Goal: Task Accomplishment & Management: Complete application form

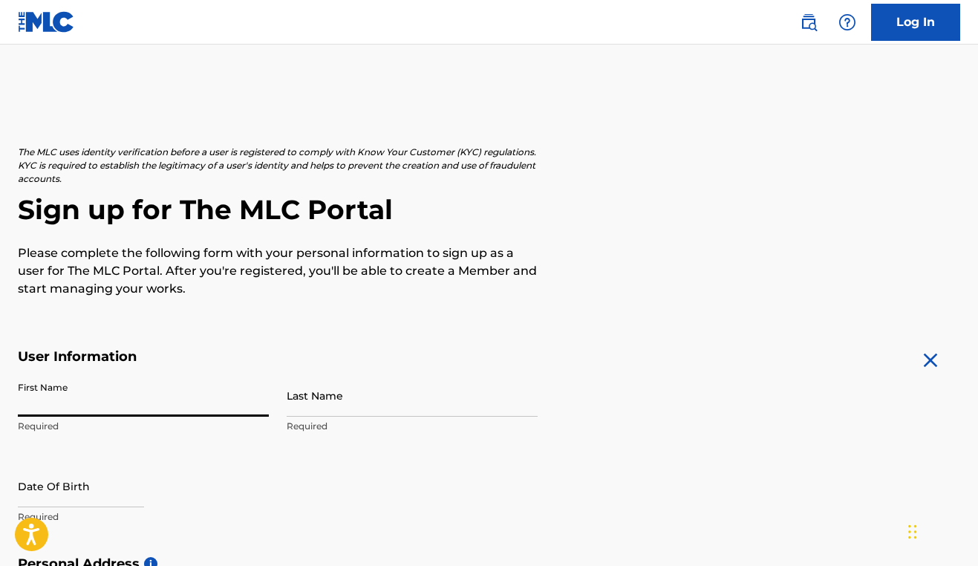
type input "R"
type input "[PERSON_NAME]"
type input "Spears"
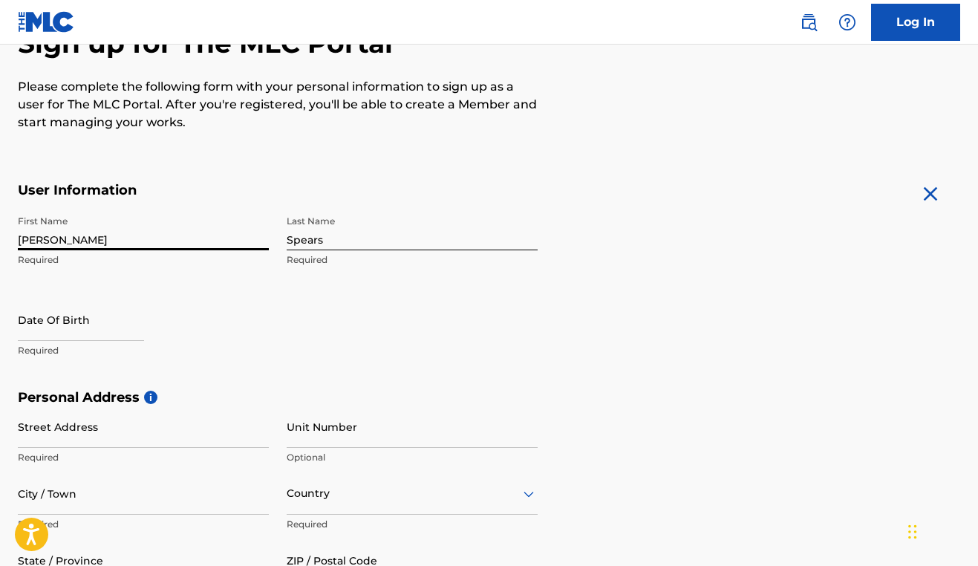
scroll to position [175, 0]
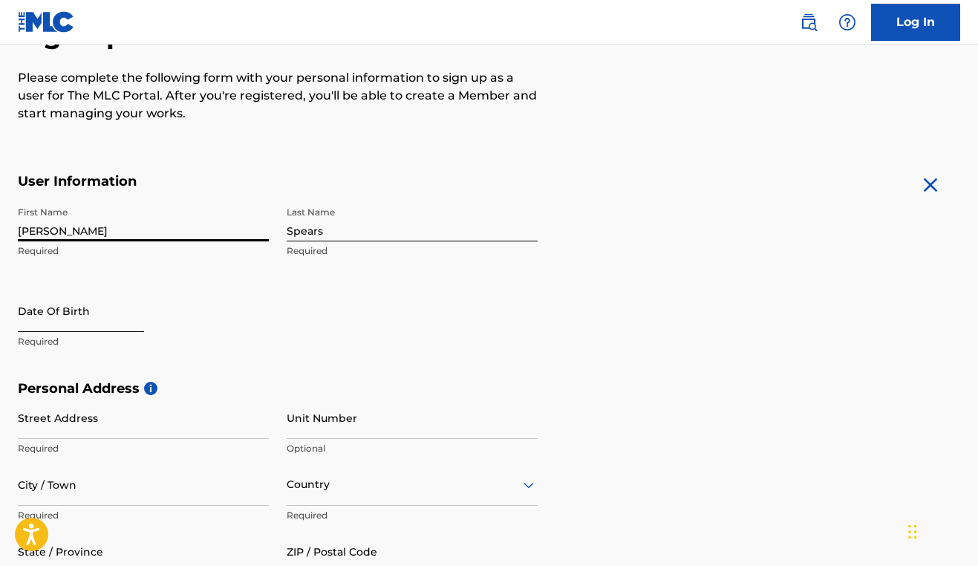
select select "8"
select select "2025"
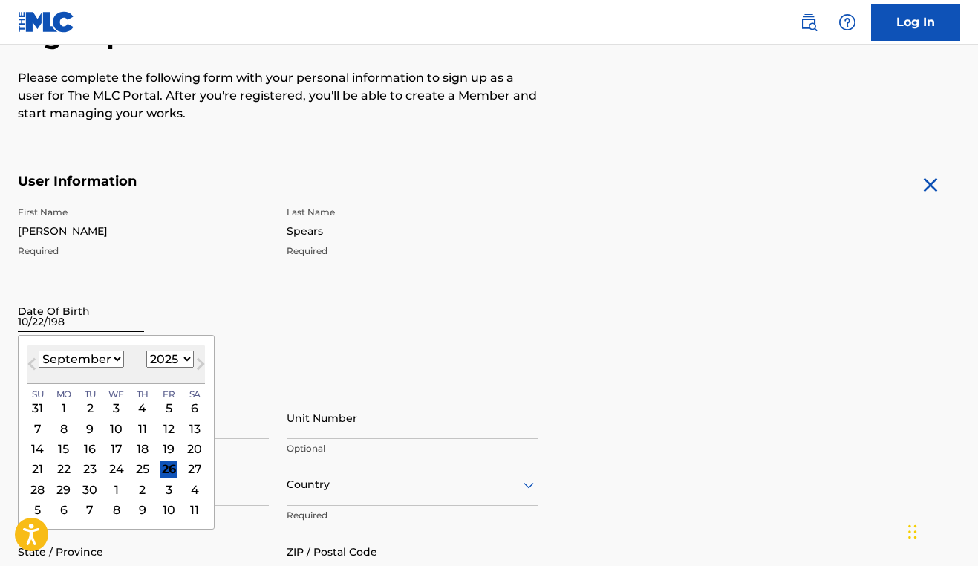
type input "[DATE]"
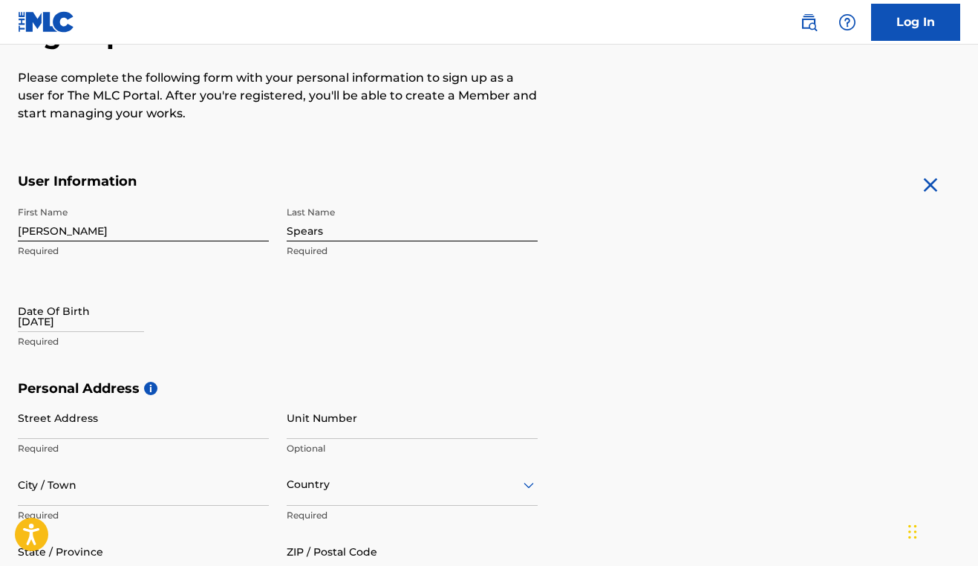
click at [282, 347] on div "First Name Richard Required Last Name Spears Required Date Of Birth 10/22/1988 …" at bounding box center [278, 289] width 520 height 181
select select "8"
select select "2025"
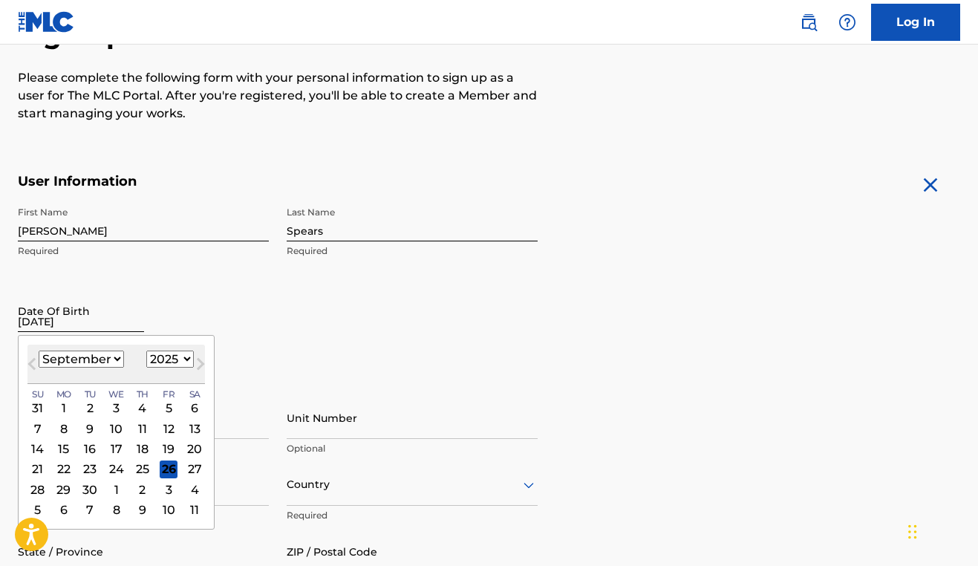
click at [126, 319] on input "10/22/1988" at bounding box center [81, 311] width 126 height 42
click at [210, 363] on button "Next Month" at bounding box center [201, 367] width 24 height 24
select select "9"
select select "1988"
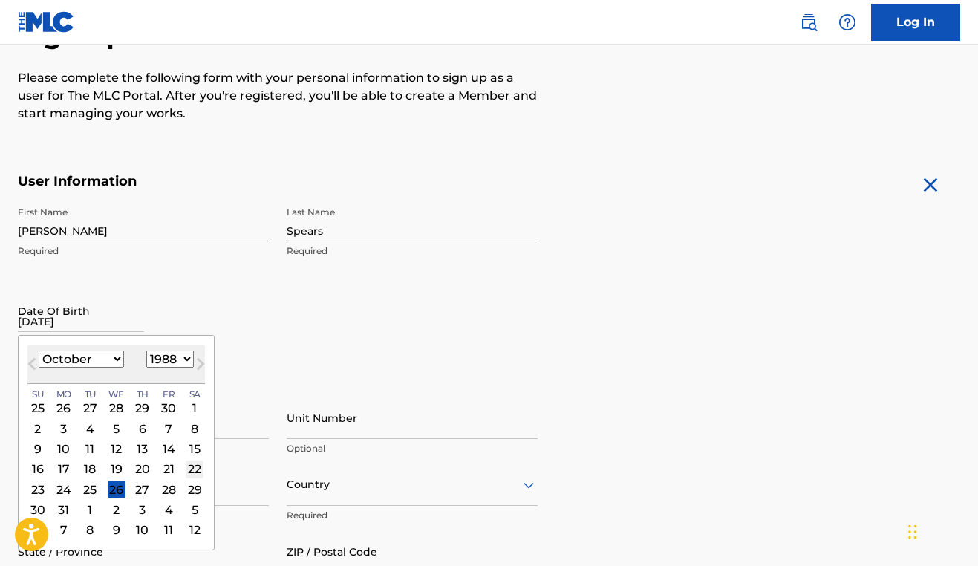
click at [204, 473] on div "22" at bounding box center [195, 469] width 18 height 18
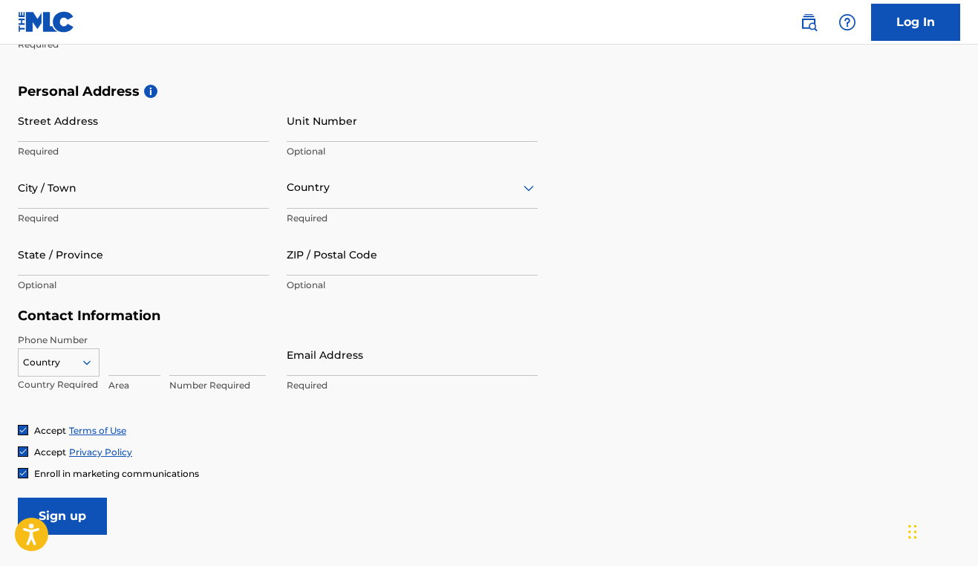
scroll to position [475, 0]
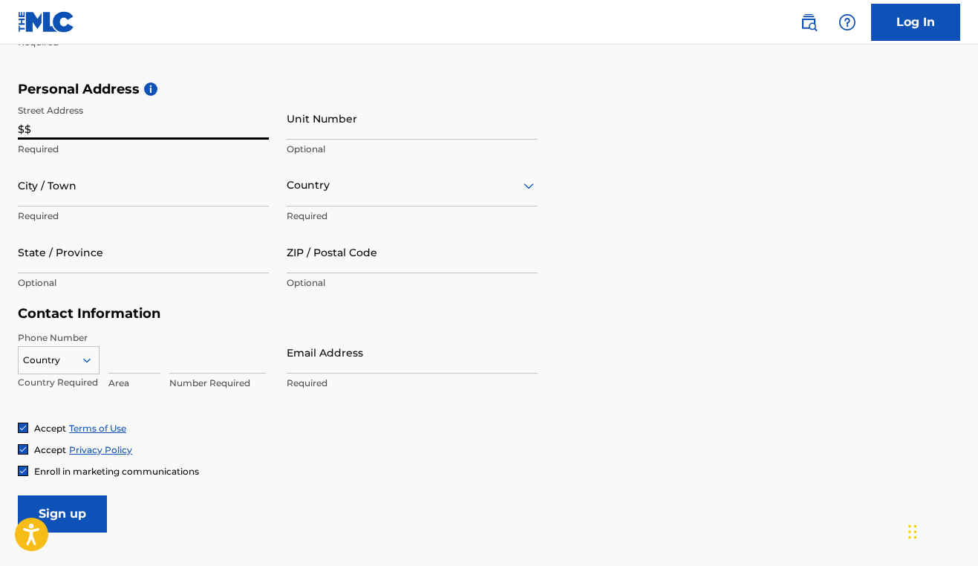
type input "$"
type input "[STREET_ADDRESS]"
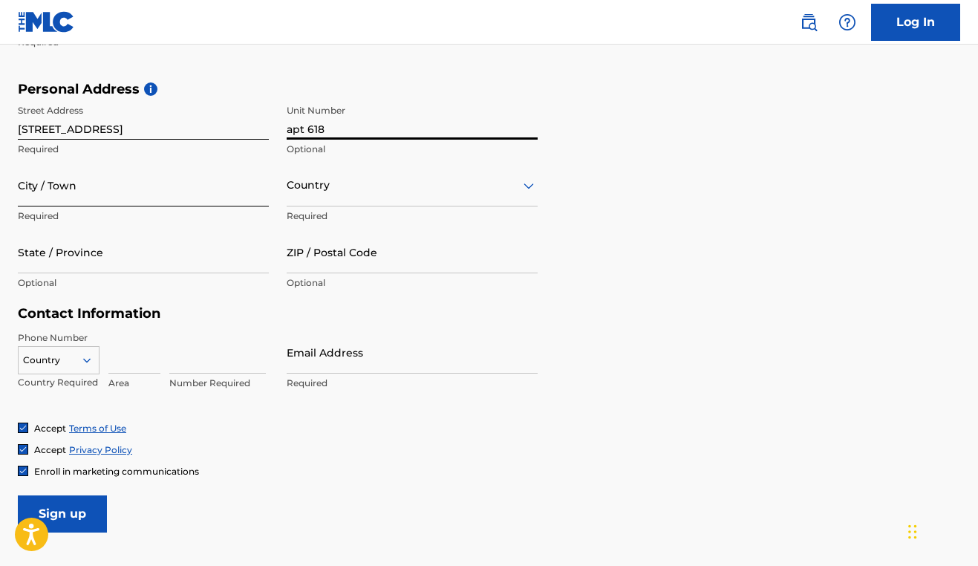
type input "apt 618"
type input "New Hvaen"
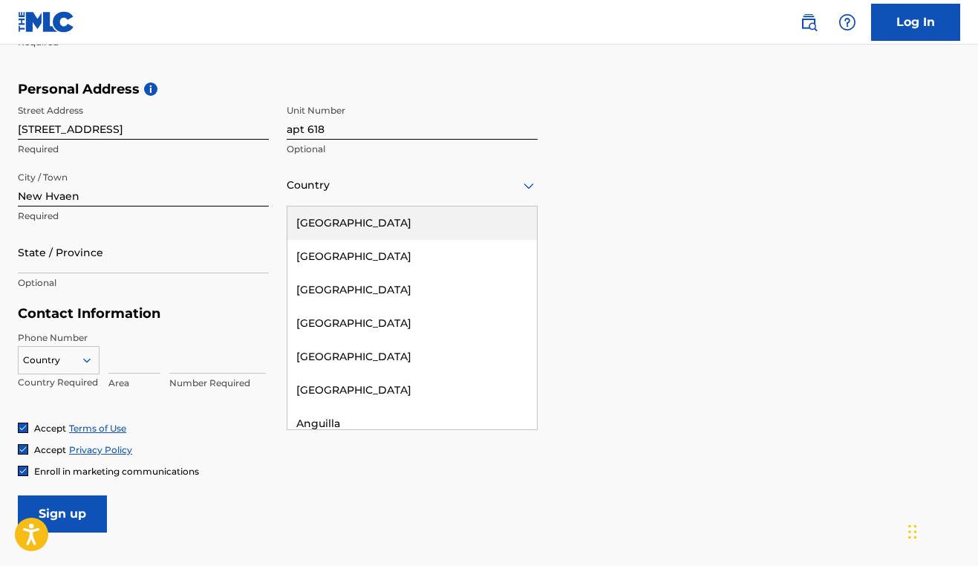
click at [307, 193] on div at bounding box center [412, 185] width 251 height 19
click at [327, 220] on div "[GEOGRAPHIC_DATA]" at bounding box center [413, 223] width 250 height 33
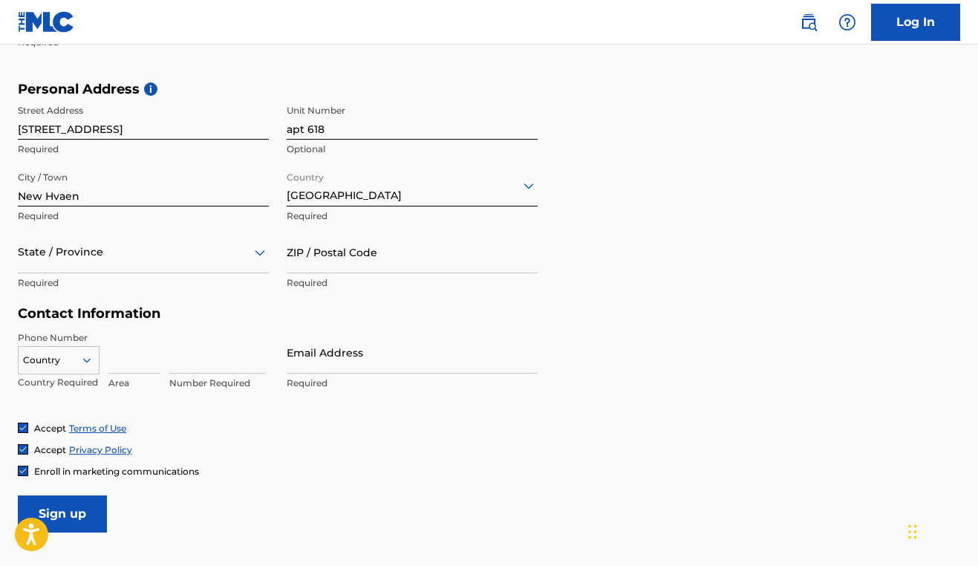
click at [265, 256] on icon at bounding box center [260, 253] width 18 height 18
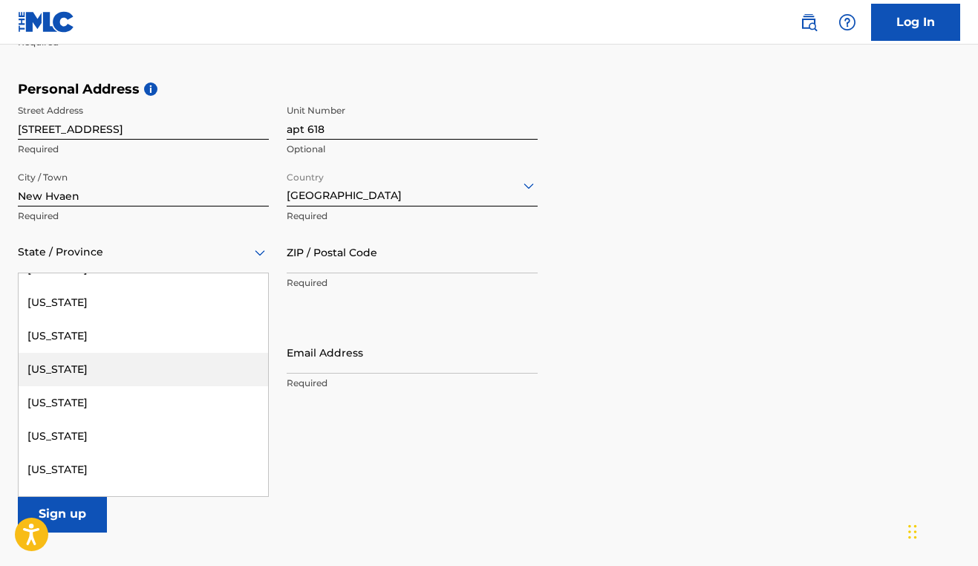
scroll to position [55, 0]
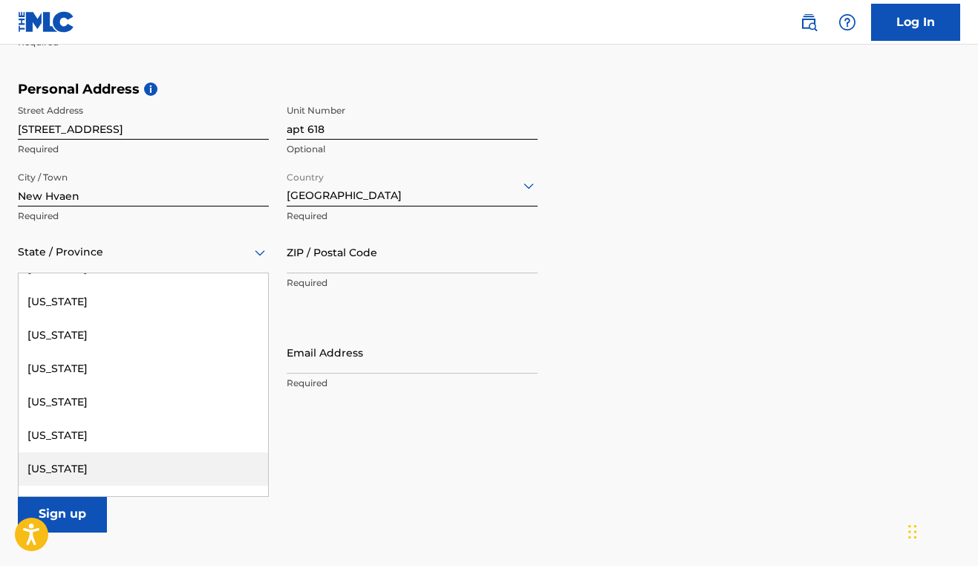
click at [100, 463] on div "[US_STATE]" at bounding box center [144, 468] width 250 height 33
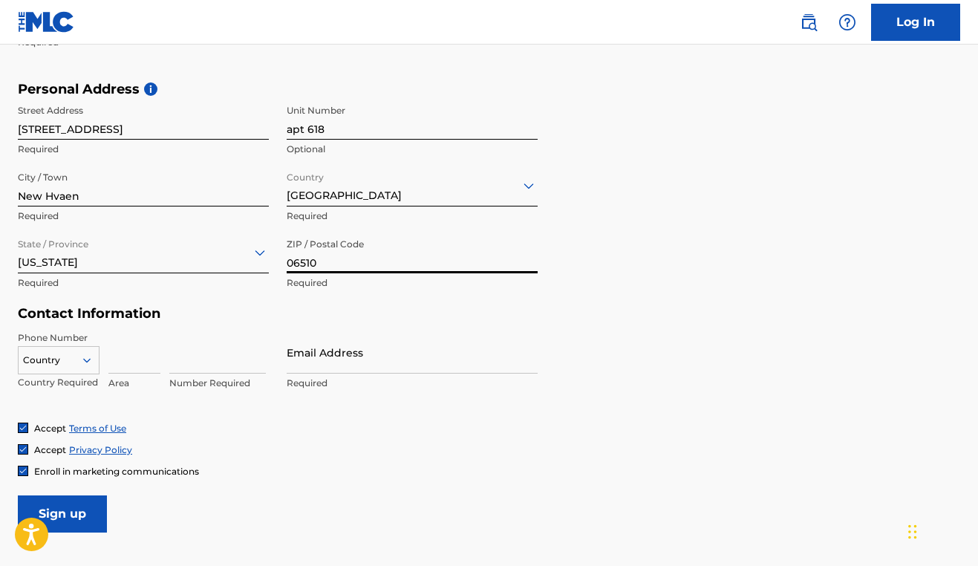
type input "06510"
click at [87, 365] on div "Country" at bounding box center [59, 357] width 82 height 22
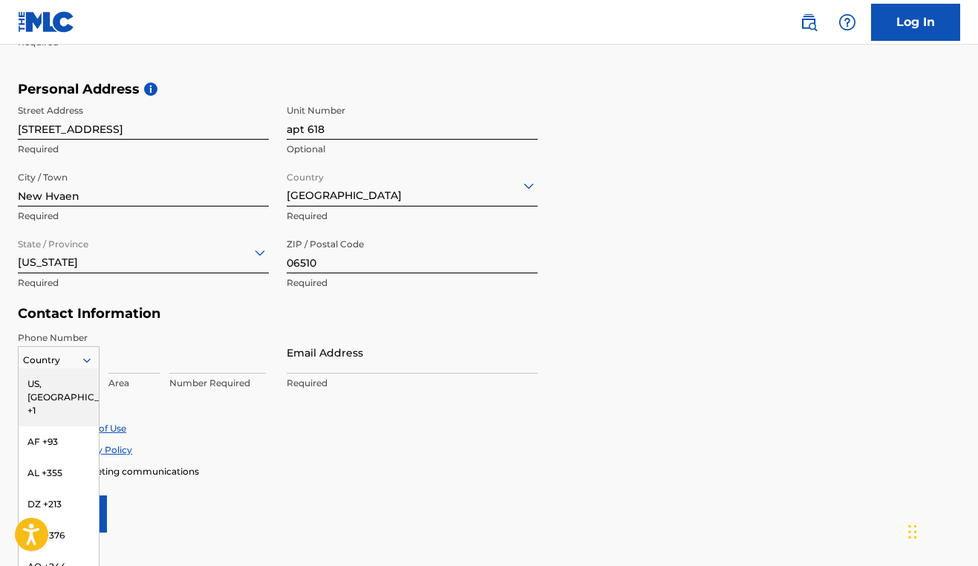
scroll to position [499, 0]
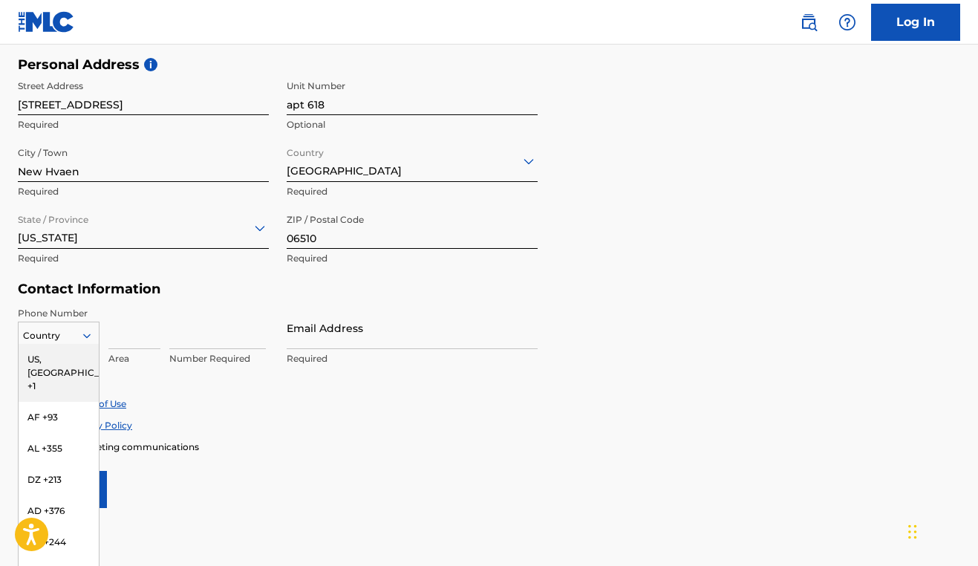
click at [87, 365] on div "US, [GEOGRAPHIC_DATA] +1" at bounding box center [59, 373] width 80 height 58
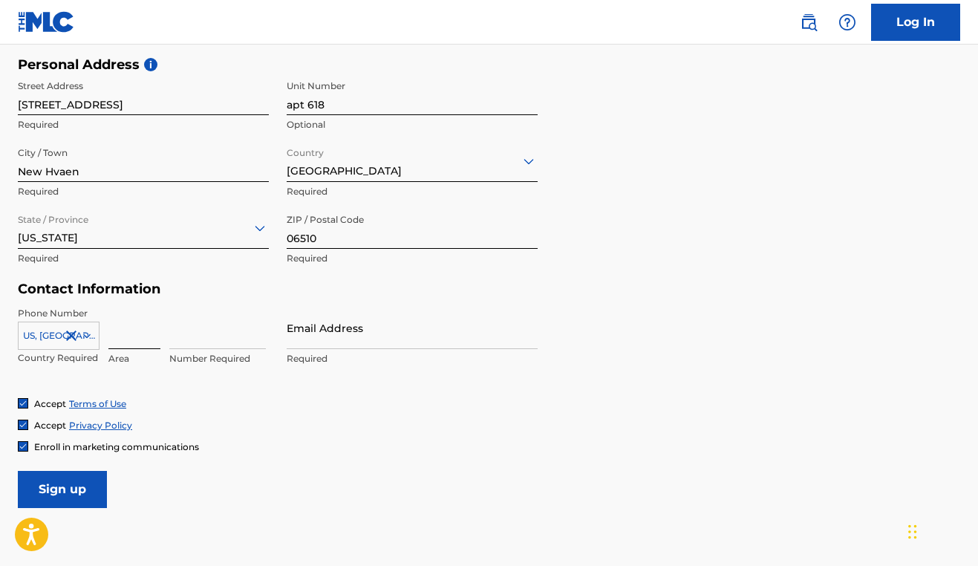
click at [124, 342] on input at bounding box center [134, 328] width 52 height 42
type input "475"
type input "2678802"
type input "o"
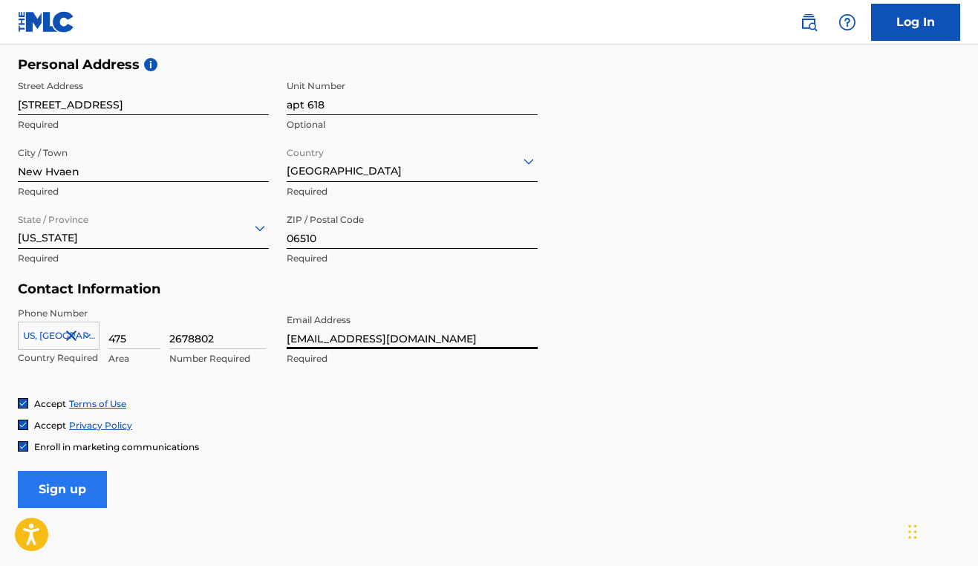
type input "[EMAIL_ADDRESS][DOMAIN_NAME]"
click at [91, 486] on input "Sign up" at bounding box center [62, 489] width 89 height 37
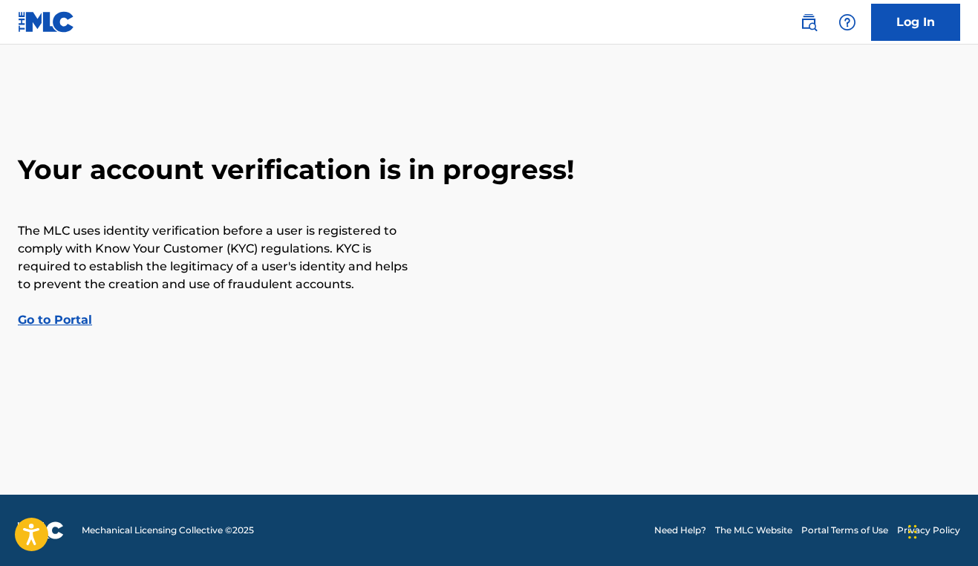
click at [55, 322] on link "Go to Portal" at bounding box center [55, 320] width 74 height 14
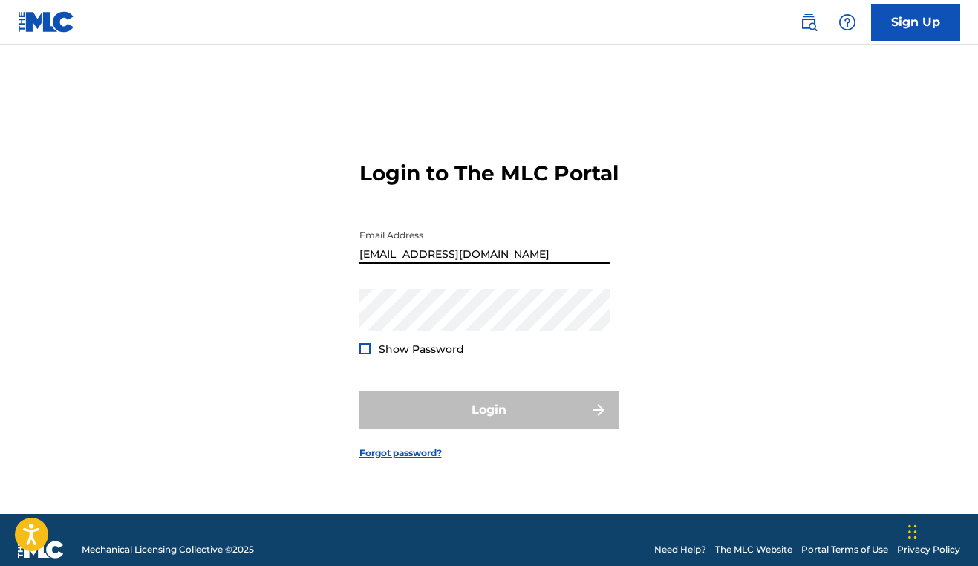
type input "[EMAIL_ADDRESS][DOMAIN_NAME]"
click at [299, 390] on div "Login to The MLC Portal Email Address spearsrs07@gmail.com Password Show Passwo…" at bounding box center [489, 298] width 978 height 432
click at [364, 354] on div at bounding box center [365, 348] width 11 height 11
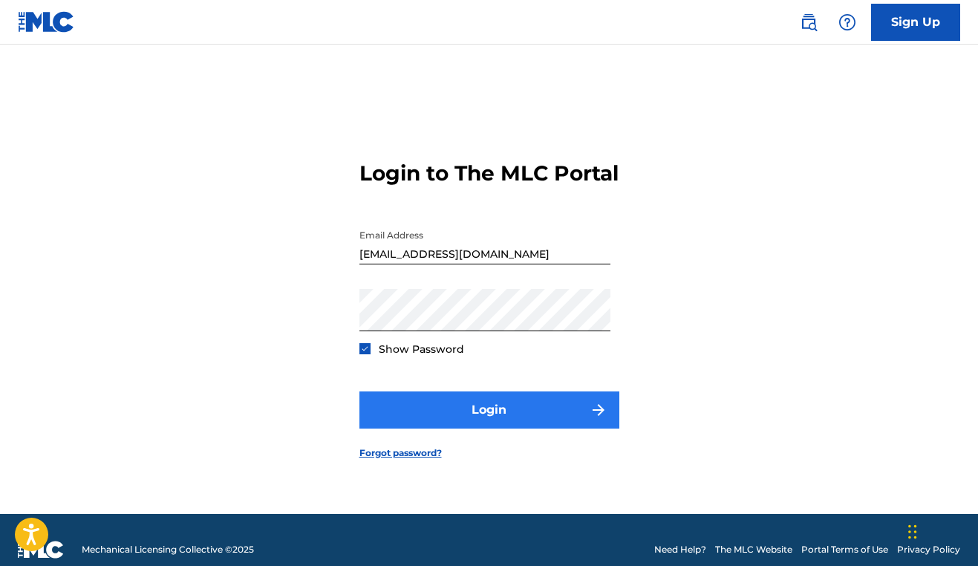
click at [418, 429] on button "Login" at bounding box center [490, 410] width 260 height 37
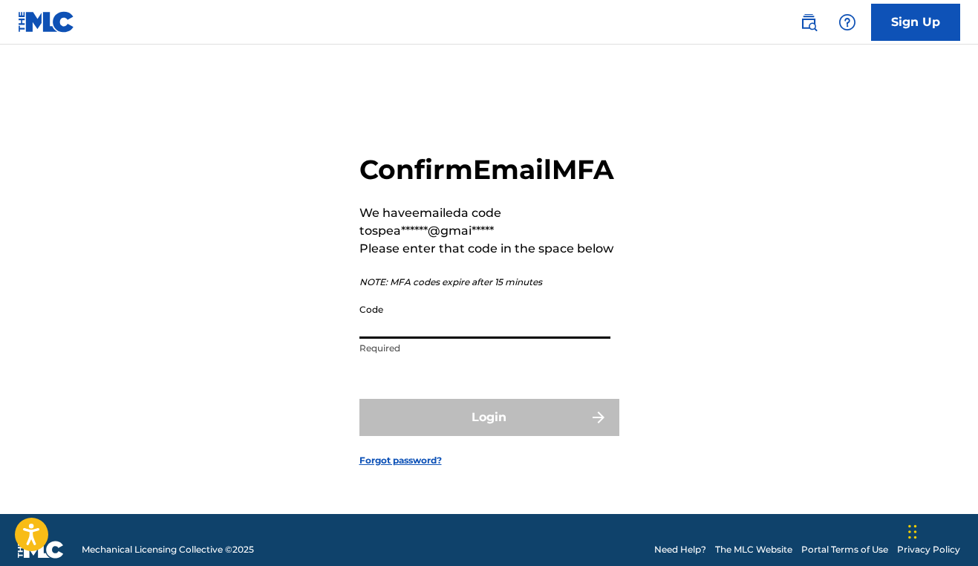
click at [428, 339] on input "Code" at bounding box center [485, 317] width 251 height 42
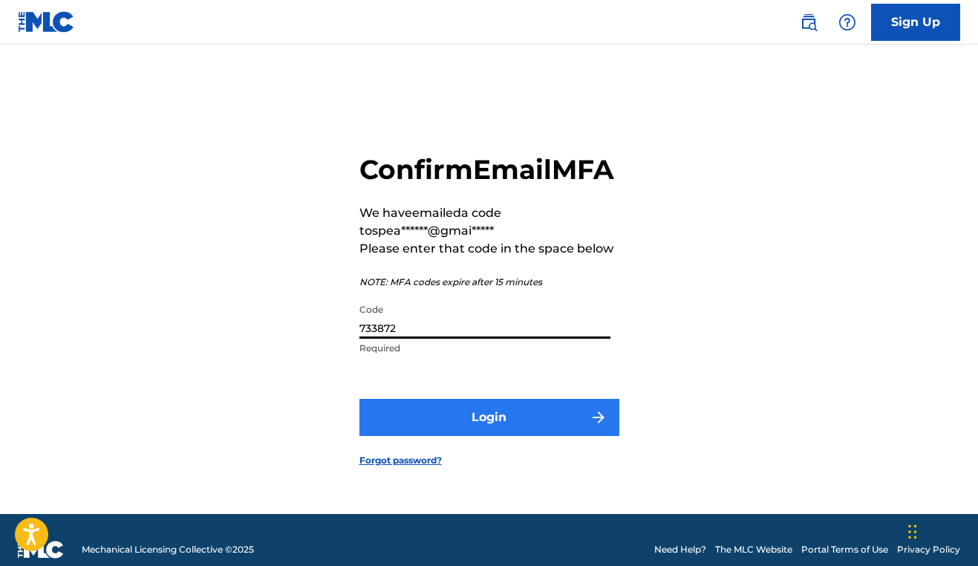
type input "733872"
click at [420, 421] on button "Login" at bounding box center [490, 417] width 260 height 37
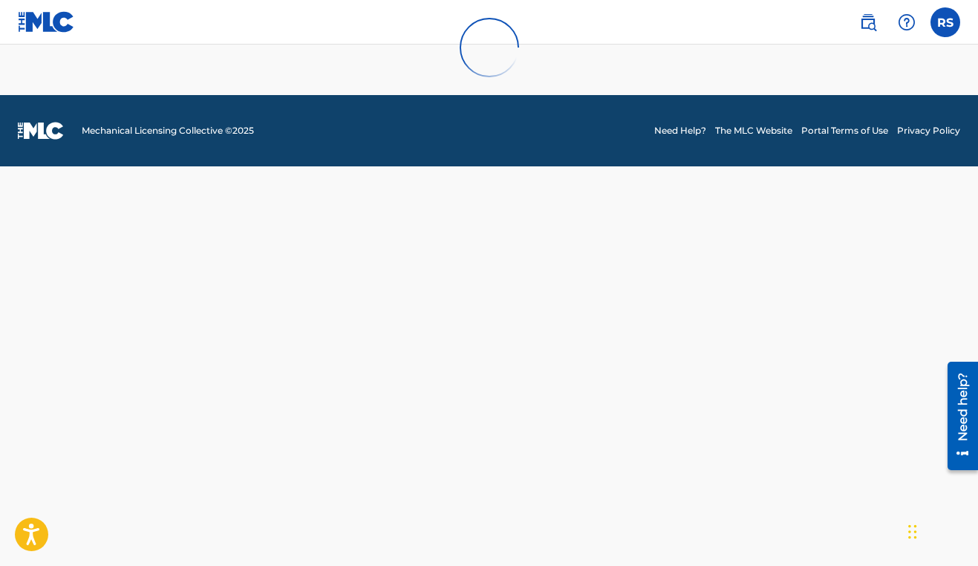
click at [55, 31] on div at bounding box center [489, 47] width 978 height 95
click at [53, 24] on div at bounding box center [489, 47] width 978 height 95
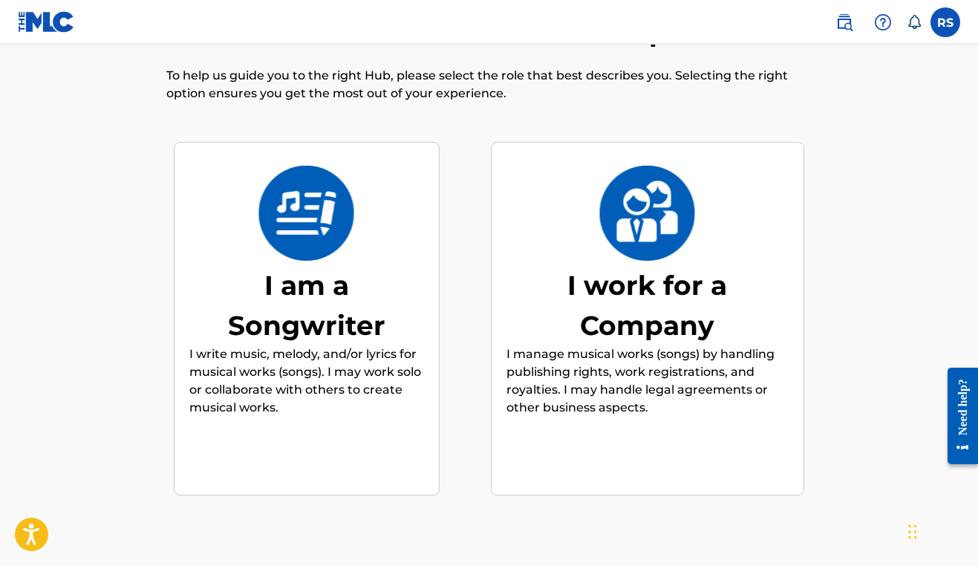
click at [308, 337] on div "I am a Songwriter" at bounding box center [306, 305] width 223 height 80
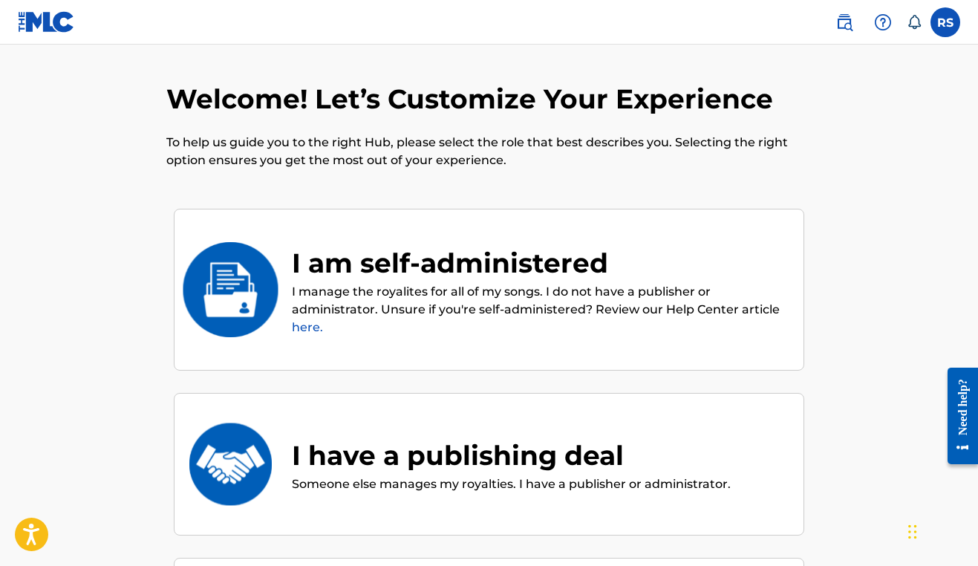
click at [341, 282] on div "I am self-administered" at bounding box center [540, 263] width 497 height 40
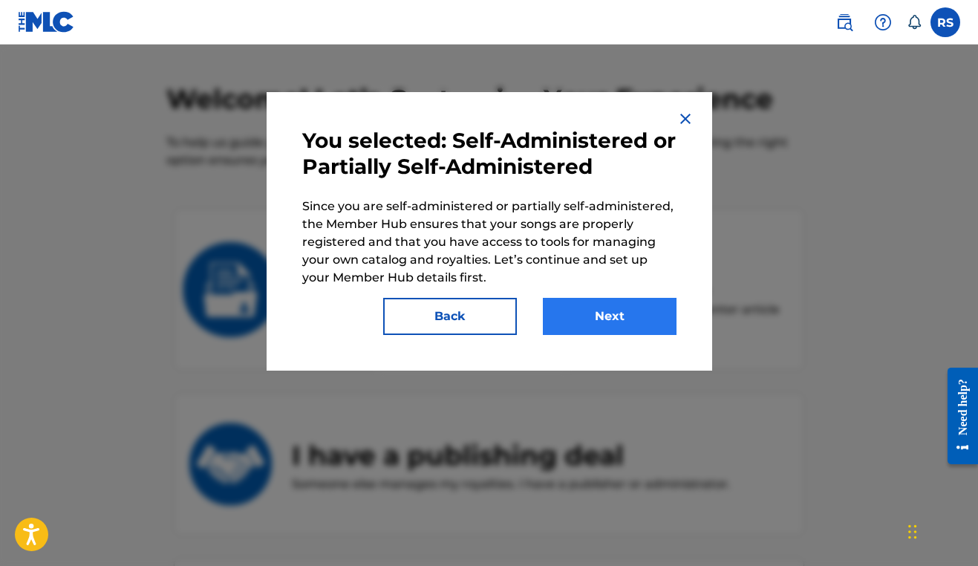
click at [577, 319] on button "Next" at bounding box center [610, 316] width 134 height 37
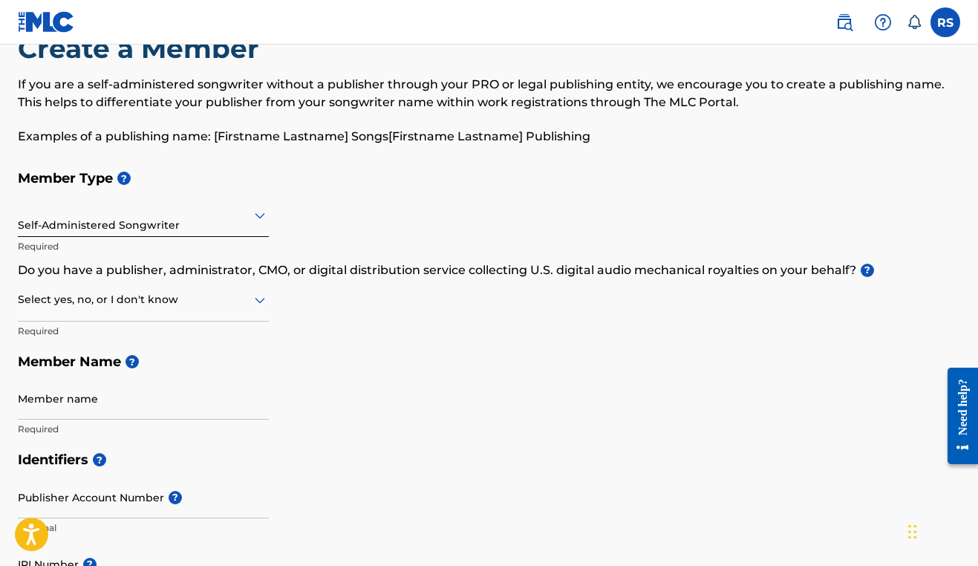
scroll to position [53, 0]
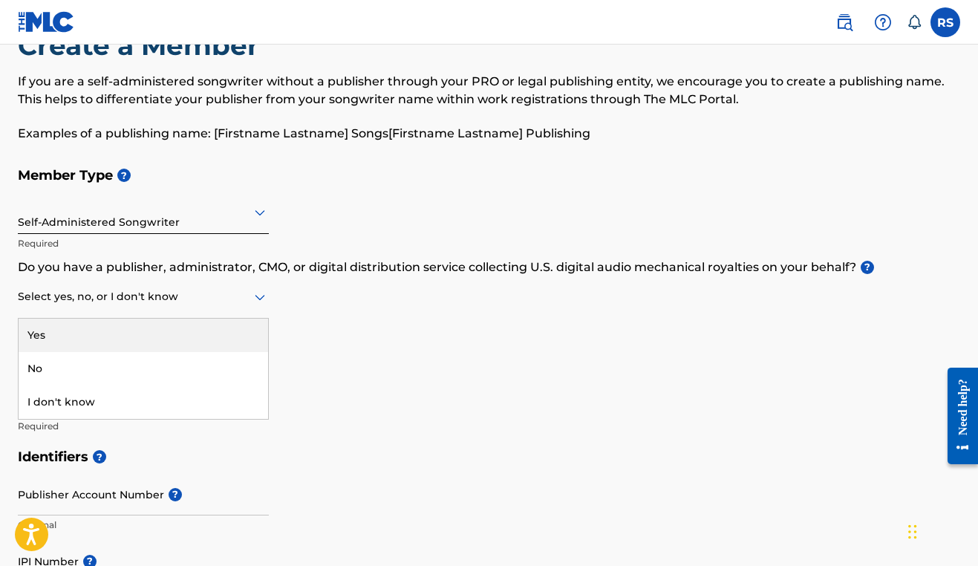
click at [261, 299] on icon at bounding box center [260, 298] width 10 height 6
click at [74, 345] on div "Yes" at bounding box center [144, 335] width 250 height 33
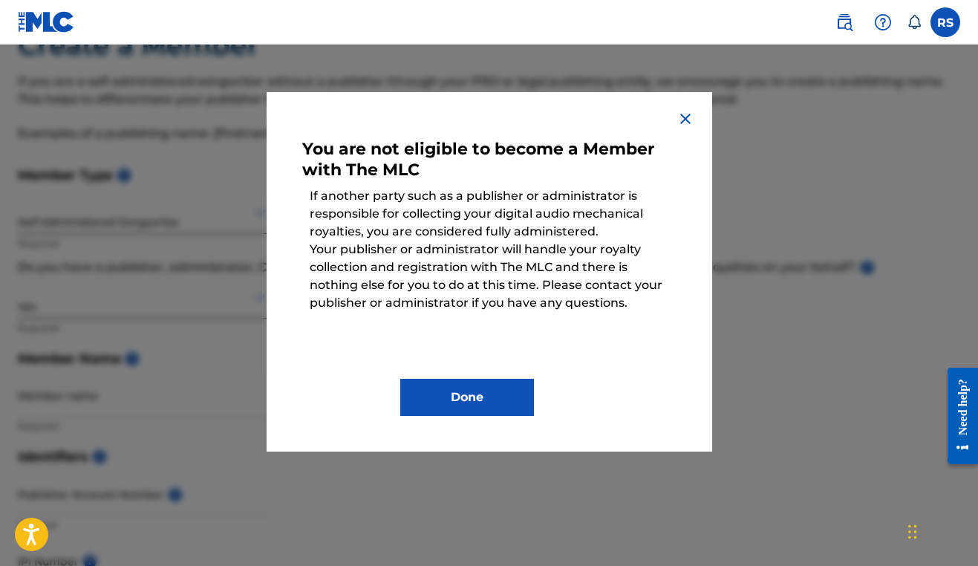
click at [686, 117] on img at bounding box center [686, 119] width 18 height 18
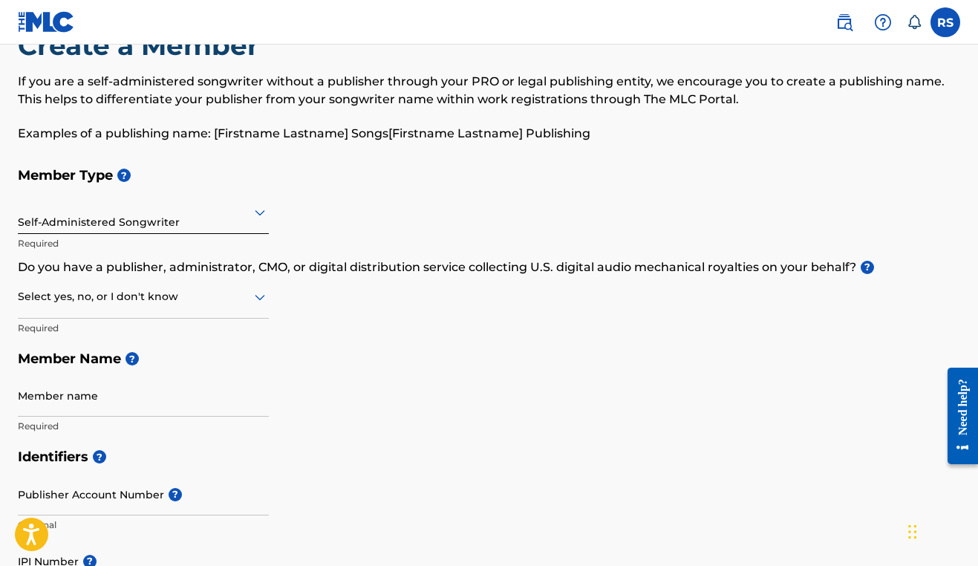
click at [246, 292] on div at bounding box center [143, 297] width 251 height 19
click at [153, 360] on div "No" at bounding box center [144, 368] width 250 height 33
click at [260, 220] on icon at bounding box center [260, 213] width 18 height 18
click at [345, 195] on div "Member Type ? Self-Administered Songwriter Required Do you have a publisher, ad…" at bounding box center [489, 301] width 943 height 282
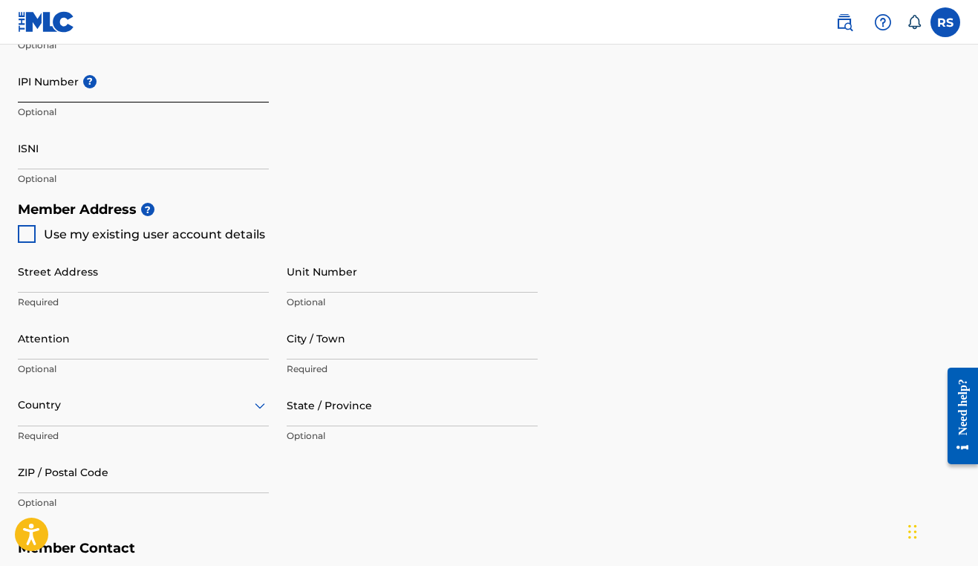
scroll to position [536, 0]
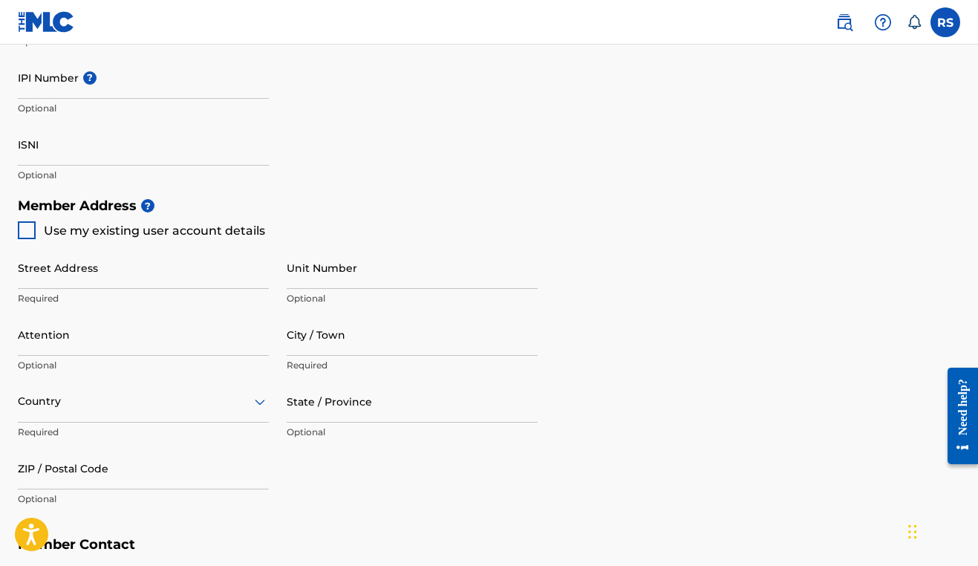
click at [30, 224] on div at bounding box center [27, 230] width 18 height 18
type input "[STREET_ADDRESS]"
type input "New Hvaen"
type input "06510"
type input "475"
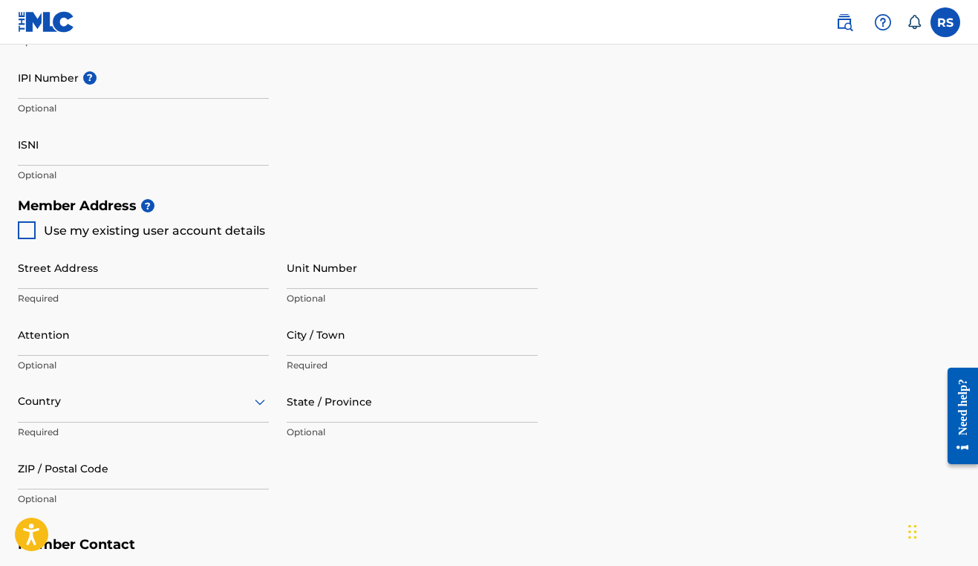
type input "2678802"
type input "[EMAIL_ADDRESS][DOMAIN_NAME]"
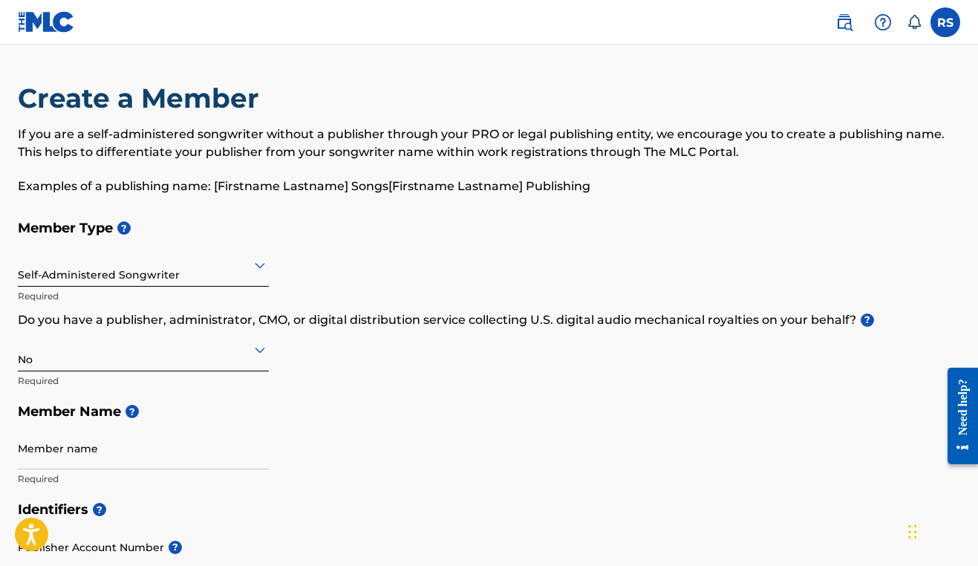
scroll to position [0, 0]
click at [260, 266] on icon at bounding box center [260, 266] width 10 height 6
click at [173, 241] on h5 "Member Type ?" at bounding box center [489, 228] width 943 height 32
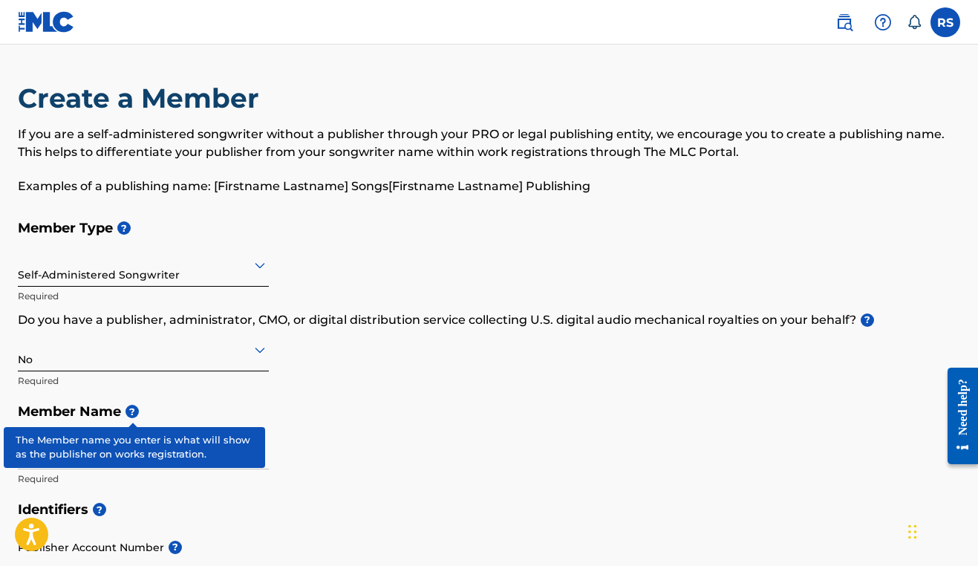
click at [127, 406] on span "?" at bounding box center [132, 411] width 13 height 13
click at [131, 410] on span "?" at bounding box center [132, 411] width 13 height 13
